Goal: Transaction & Acquisition: Purchase product/service

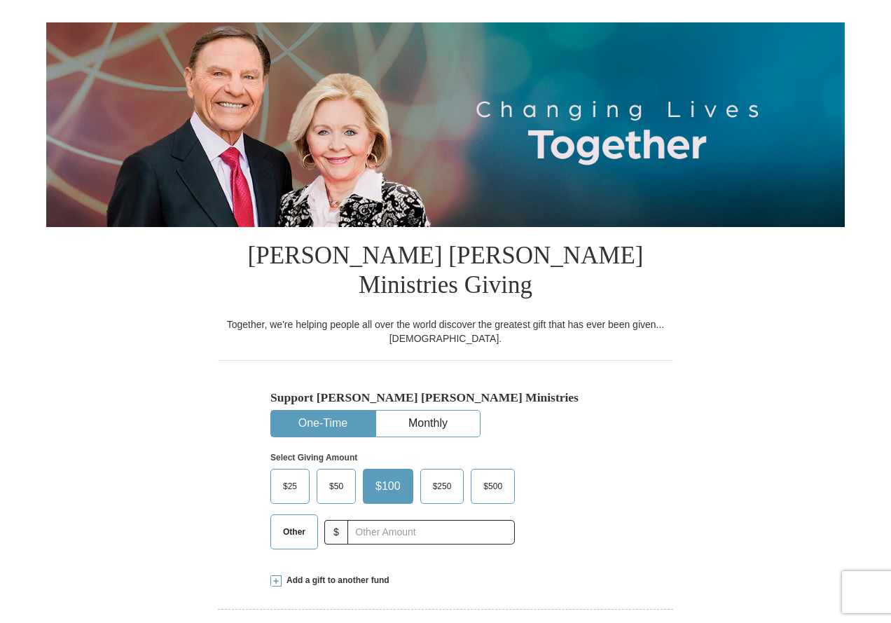
scroll to position [134, 0]
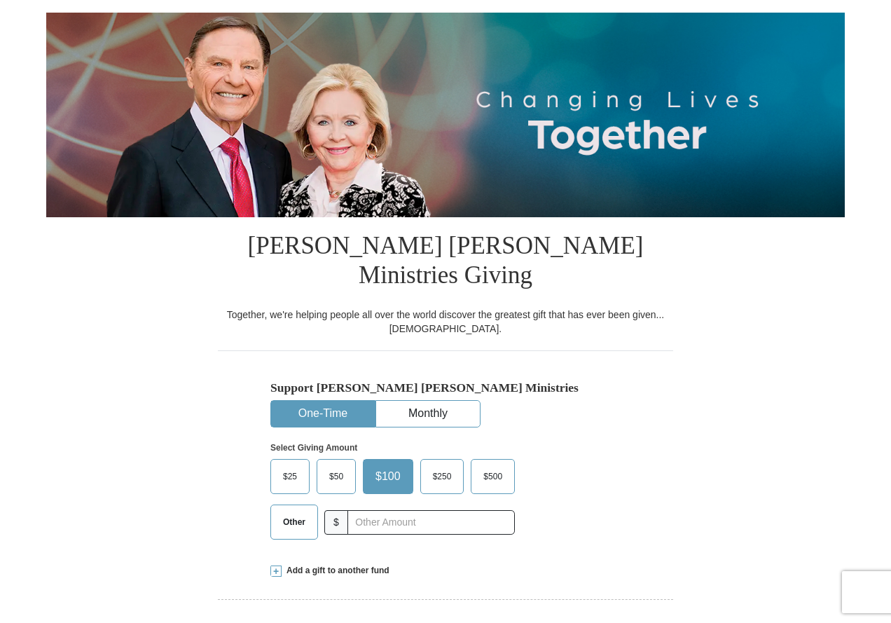
click at [389, 466] on span "$100" at bounding box center [387, 476] width 39 height 21
click at [0, 0] on input "$100" at bounding box center [0, 0] width 0 height 0
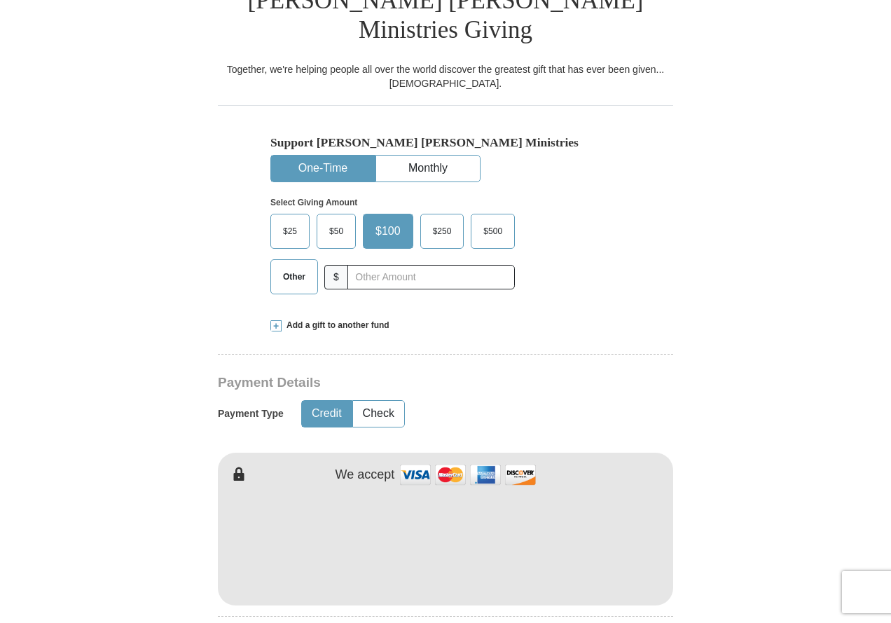
scroll to position [421, 0]
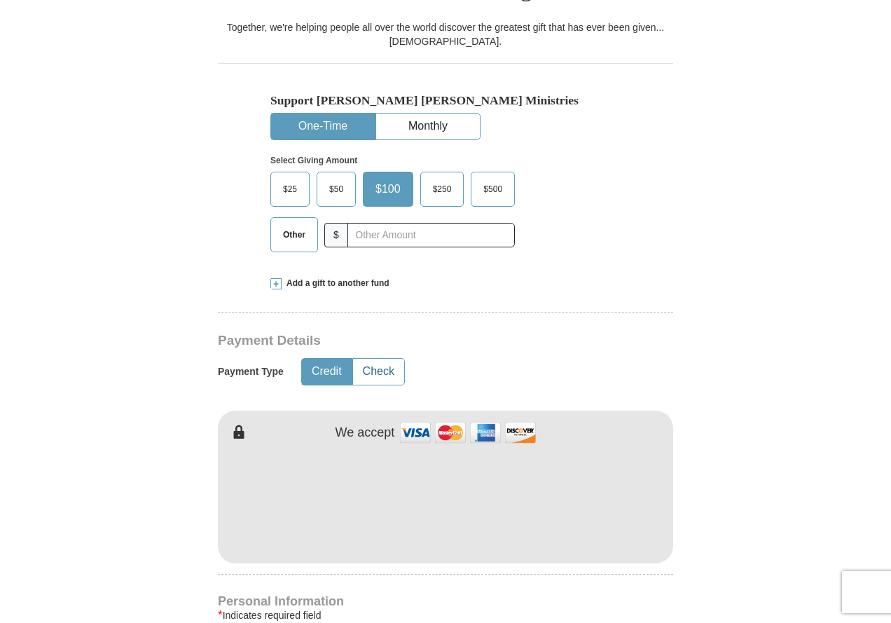
click at [384, 359] on button "Check" at bounding box center [378, 372] width 51 height 26
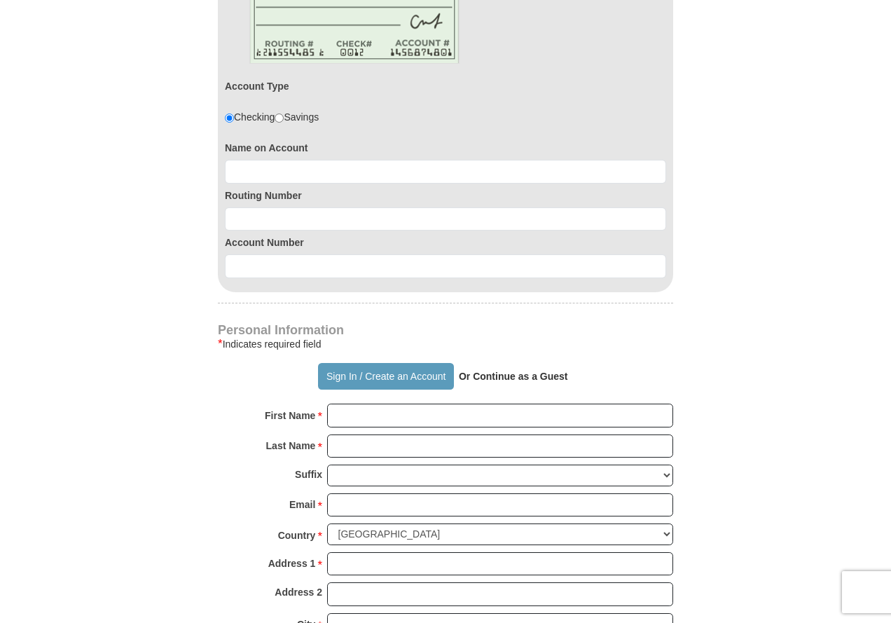
scroll to position [876, 0]
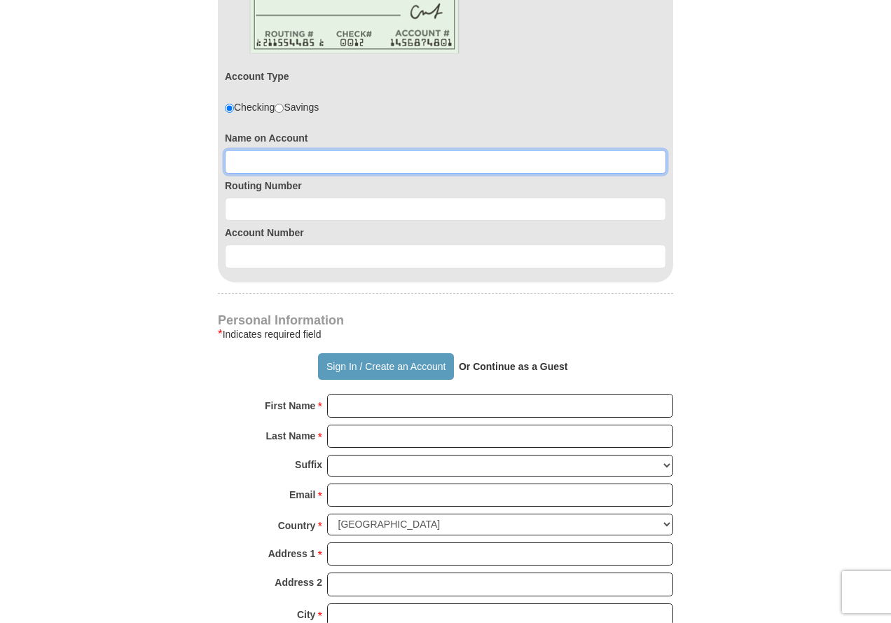
click at [249, 150] on input at bounding box center [445, 162] width 441 height 24
type input "graylin topping"
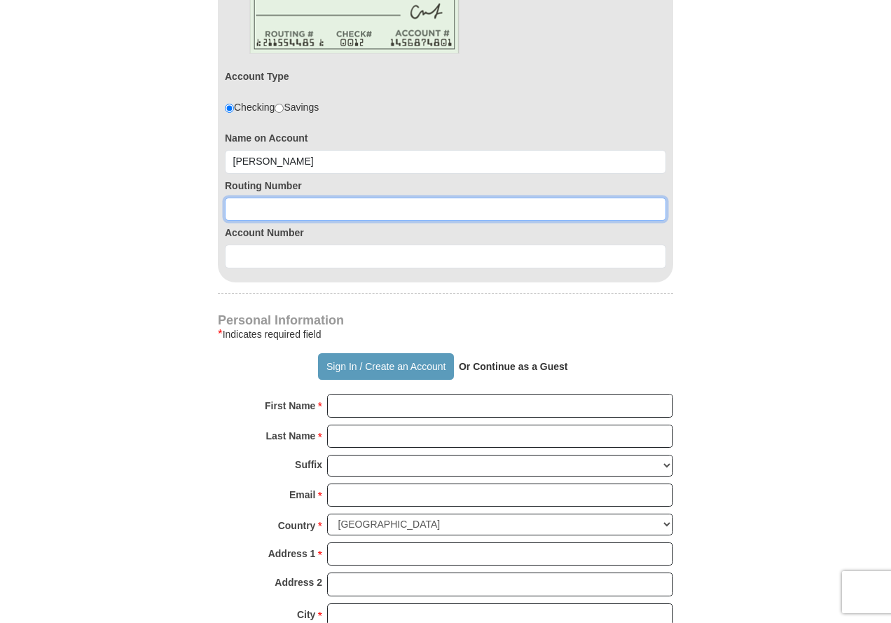
click at [242, 198] on input at bounding box center [445, 210] width 441 height 24
type input "054000030"
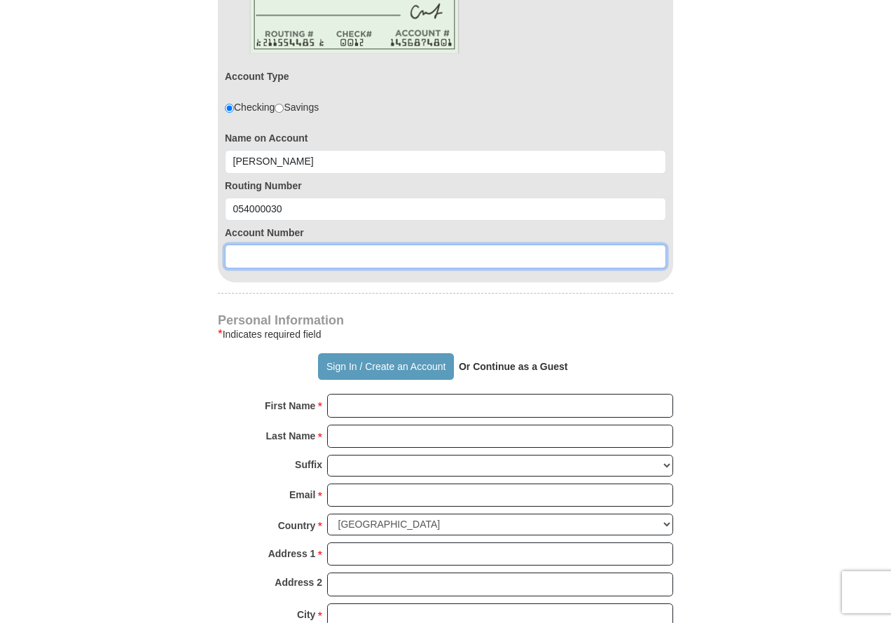
click at [265, 244] on input at bounding box center [445, 256] width 441 height 24
type input "5505205709"
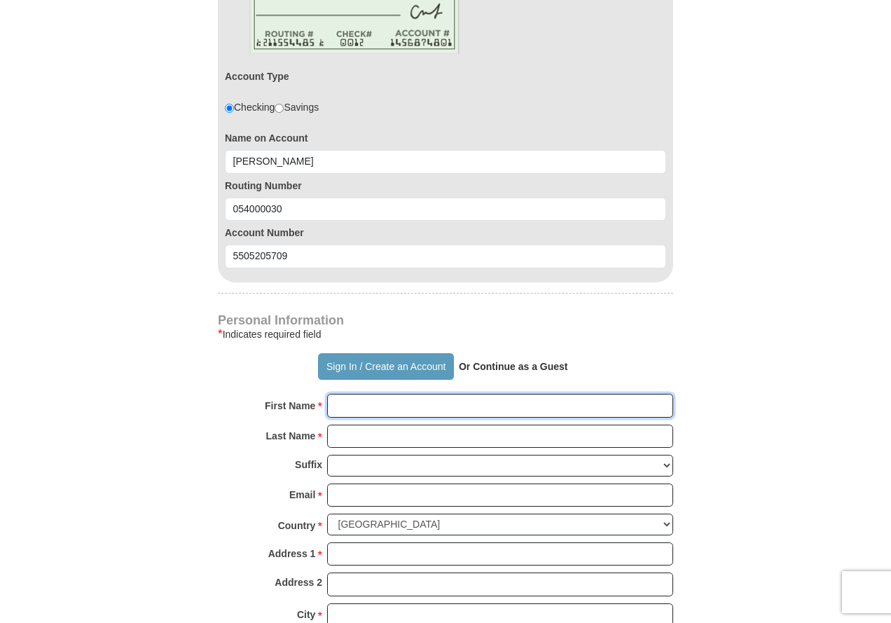
click at [361, 394] on input "First Name *" at bounding box center [500, 406] width 346 height 24
type input "graylin"
click at [363, 425] on input "Last Name *" at bounding box center [500, 437] width 346 height 24
type input "topping"
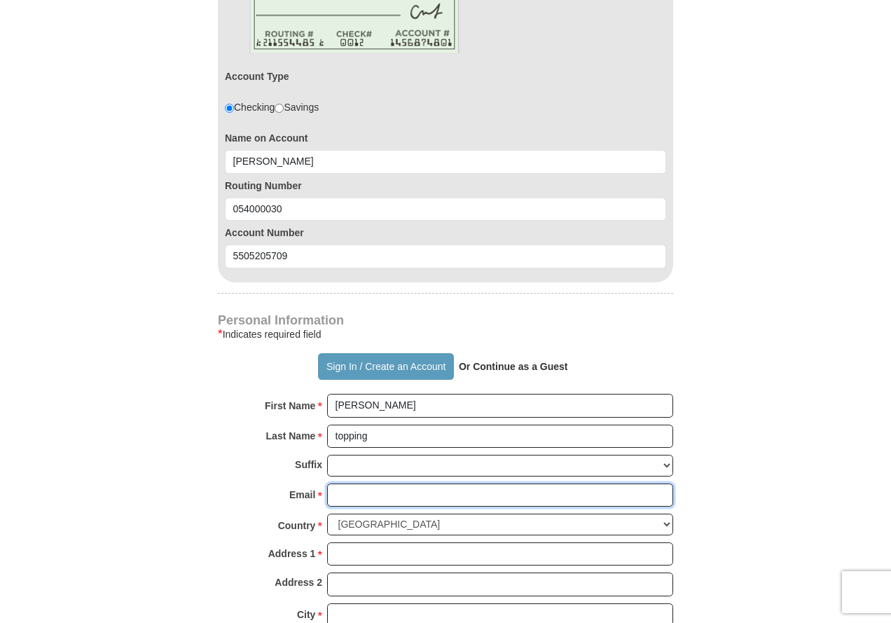
click at [361, 483] on input "Email *" at bounding box center [500, 495] width 346 height 24
type input "gwtopping@yahoo.com"
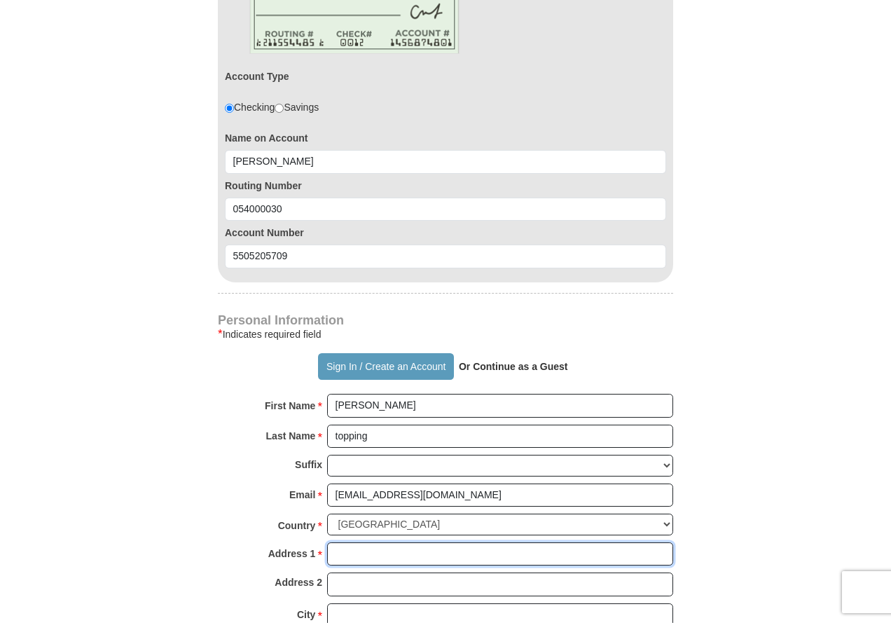
click at [352, 542] on input "Address 1 *" at bounding box center [500, 554] width 346 height 24
type input "406 Oxford street"
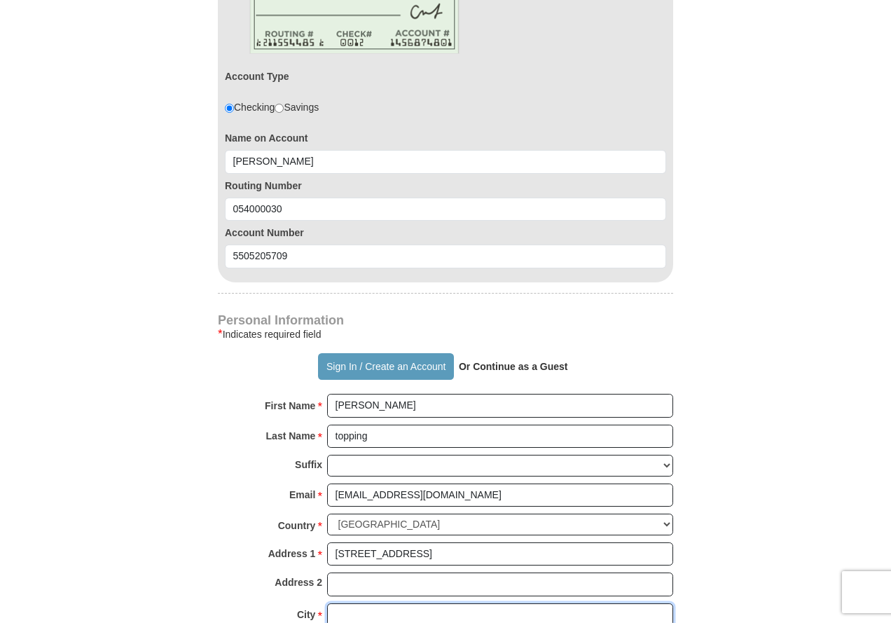
click at [348, 603] on input "City *" at bounding box center [500, 615] width 346 height 24
type input "pocomoke"
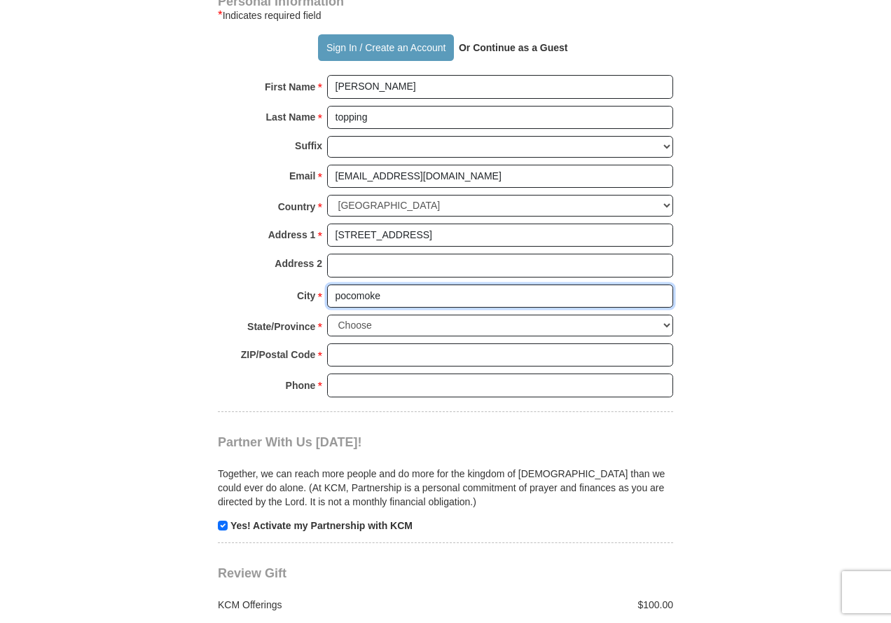
scroll to position [1199, 0]
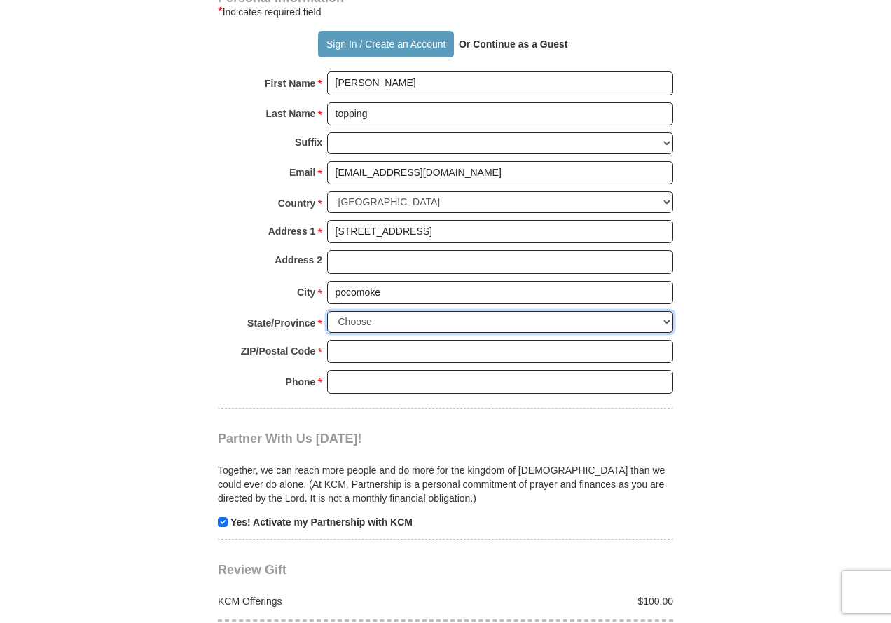
click at [668, 311] on select "Choose Alabama Alaska American Samoa Arizona Arkansas Armed Forces Americas Arm…" at bounding box center [500, 322] width 346 height 22
select select "MD"
click at [327, 311] on select "Choose Alabama Alaska American Samoa Arizona Arkansas Armed Forces Americas Arm…" at bounding box center [500, 322] width 346 height 22
click at [363, 340] on input "ZIP/Postal Code *" at bounding box center [500, 352] width 346 height 24
type input "21851"
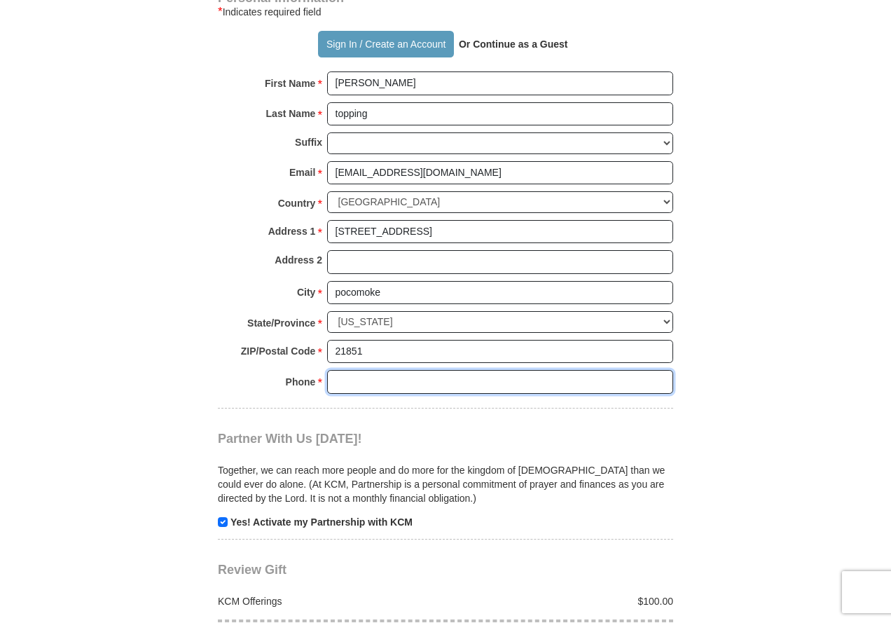
click at [382, 370] on input "Phone * *" at bounding box center [500, 382] width 346 height 24
type input "4109573255"
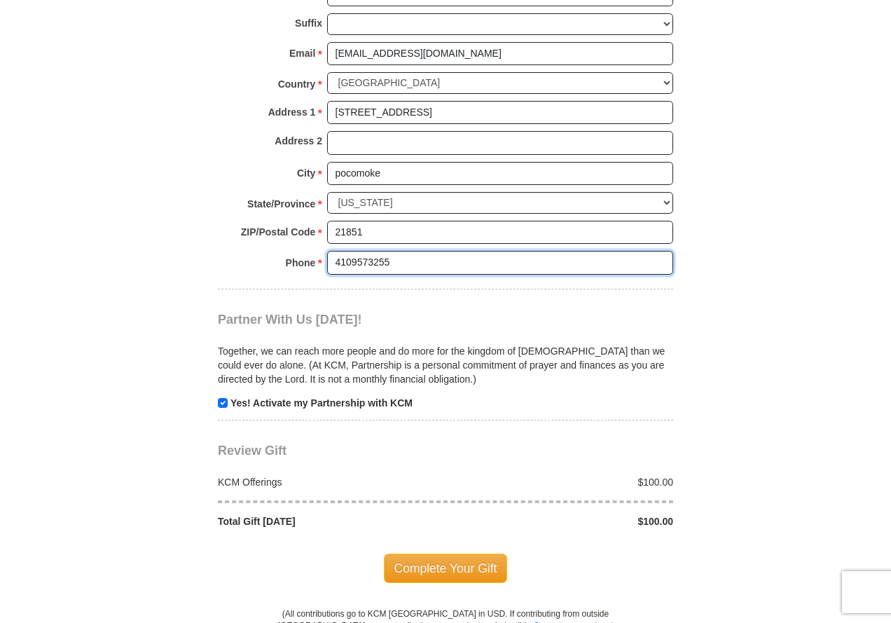
scroll to position [1324, 0]
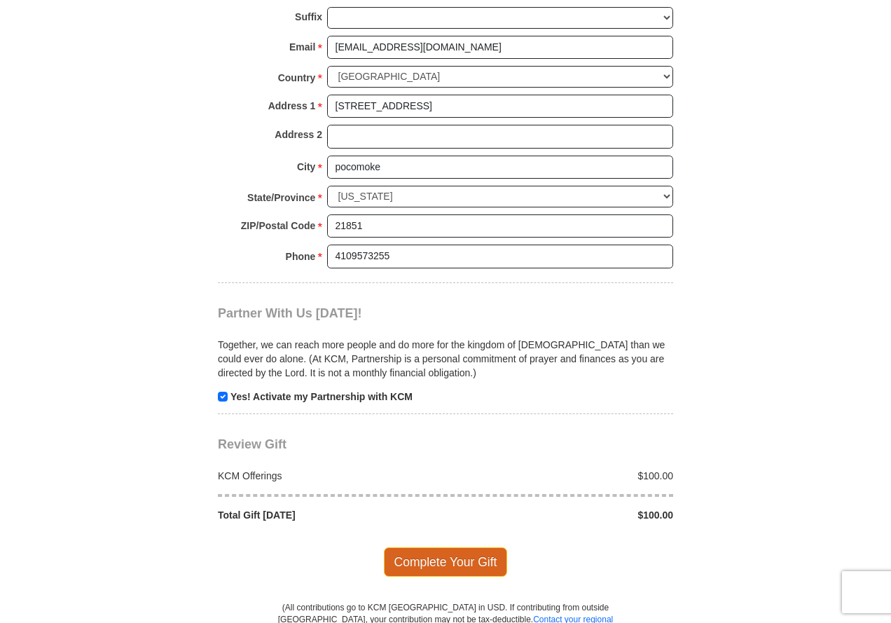
click at [428, 547] on span "Complete Your Gift" at bounding box center [446, 561] width 124 height 29
